Goal: Obtain resource: Download file/media

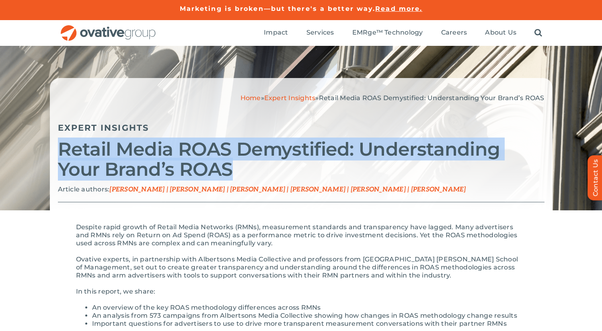
click at [266, 156] on h2 "Retail Media ROAS Demystified: Understanding Your Brand’s ROAS" at bounding box center [301, 159] width 487 height 40
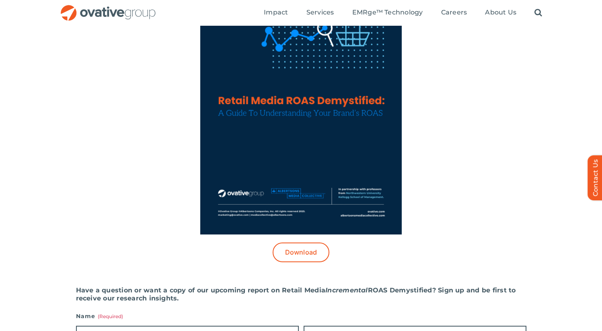
scroll to position [293, 0]
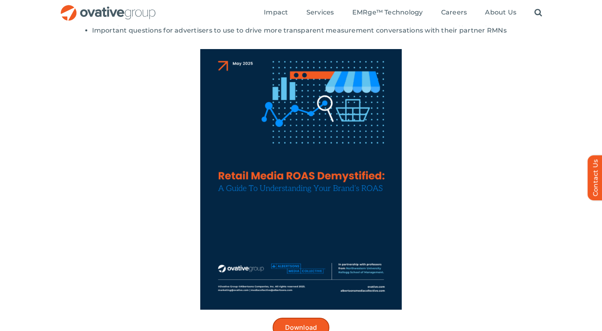
click at [298, 324] on span "Download" at bounding box center [301, 328] width 32 height 8
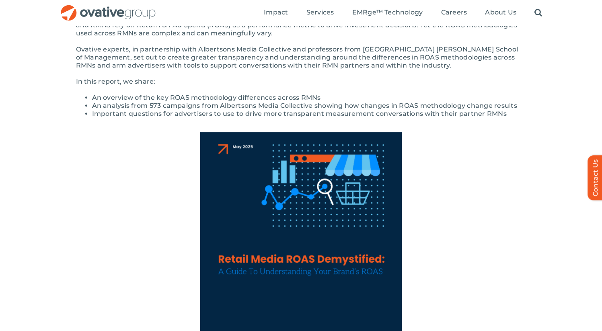
scroll to position [0, 0]
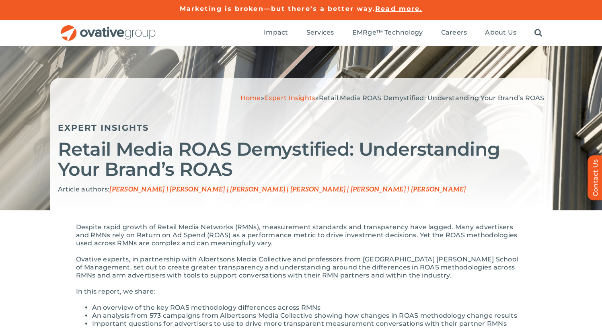
click at [104, 35] on img "OG_Full_horizontal_RGB" at bounding box center [108, 33] width 97 height 16
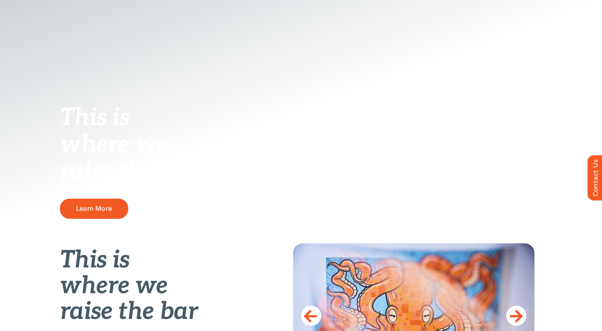
scroll to position [329, 0]
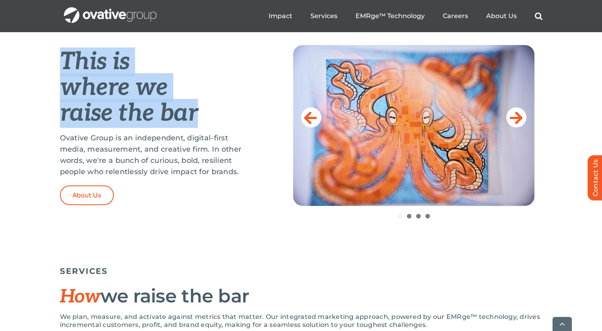
drag, startPoint x: 60, startPoint y: 60, endPoint x: 201, endPoint y: 117, distance: 152.6
click at [201, 118] on h1 "This is where we raise the bar" at bounding box center [156, 87] width 193 height 77
